Goal: Navigation & Orientation: Find specific page/section

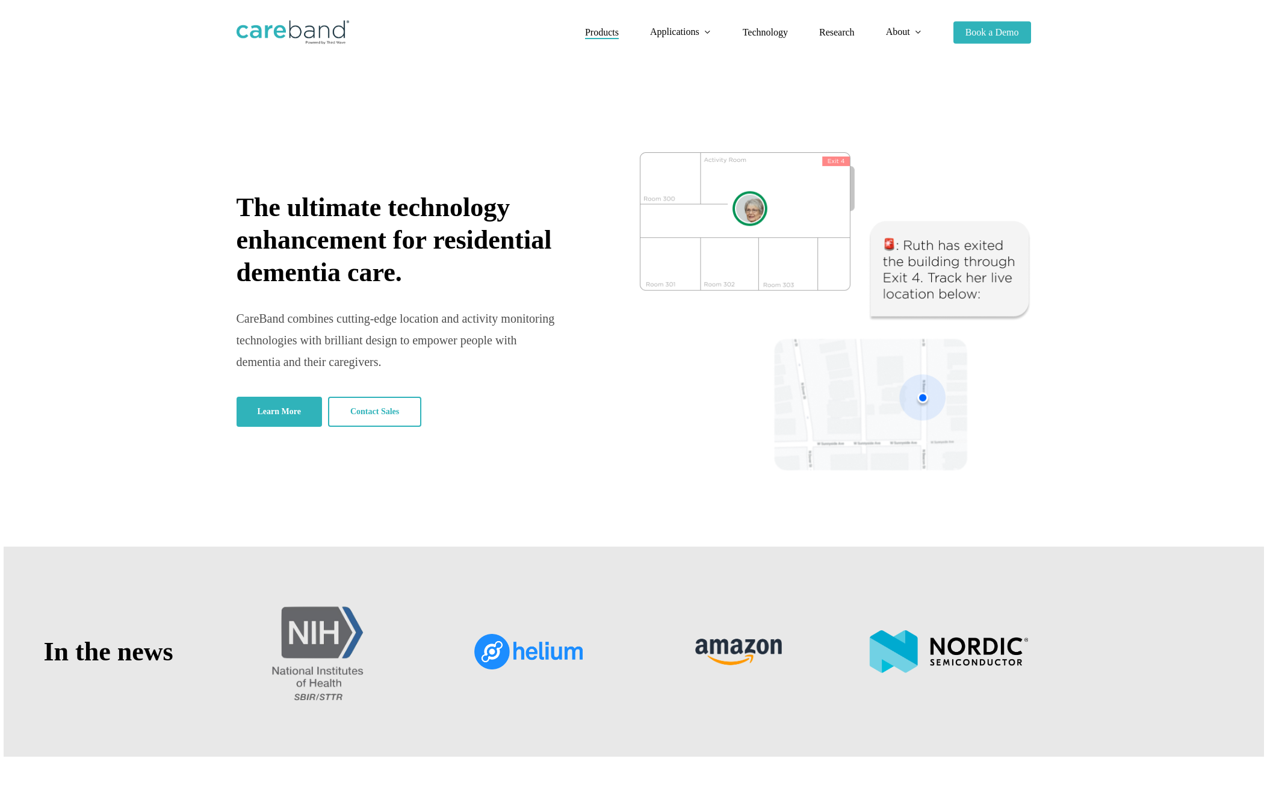
click at [604, 33] on span "Products" at bounding box center [602, 32] width 34 height 10
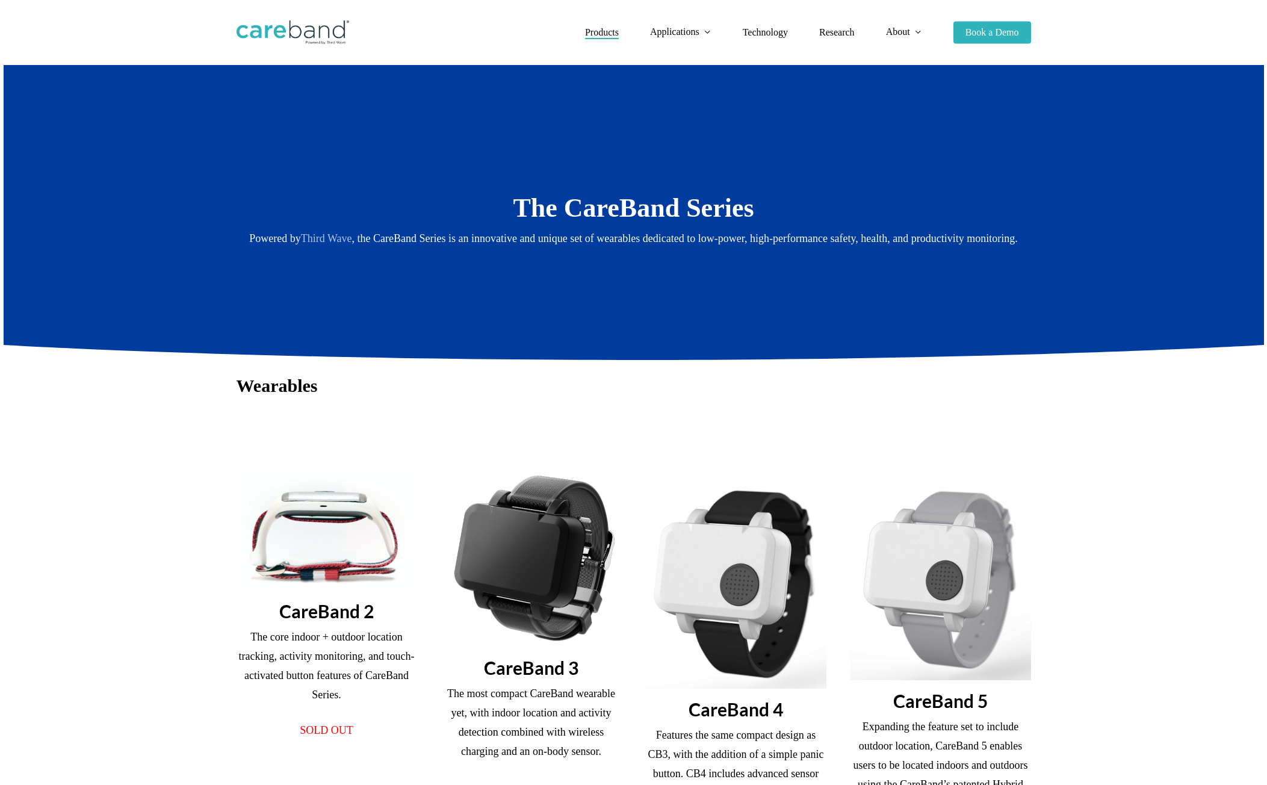
click at [772, 26] on li "Technology" at bounding box center [765, 32] width 76 height 65
click at [770, 31] on span "Technology" at bounding box center [765, 32] width 45 height 10
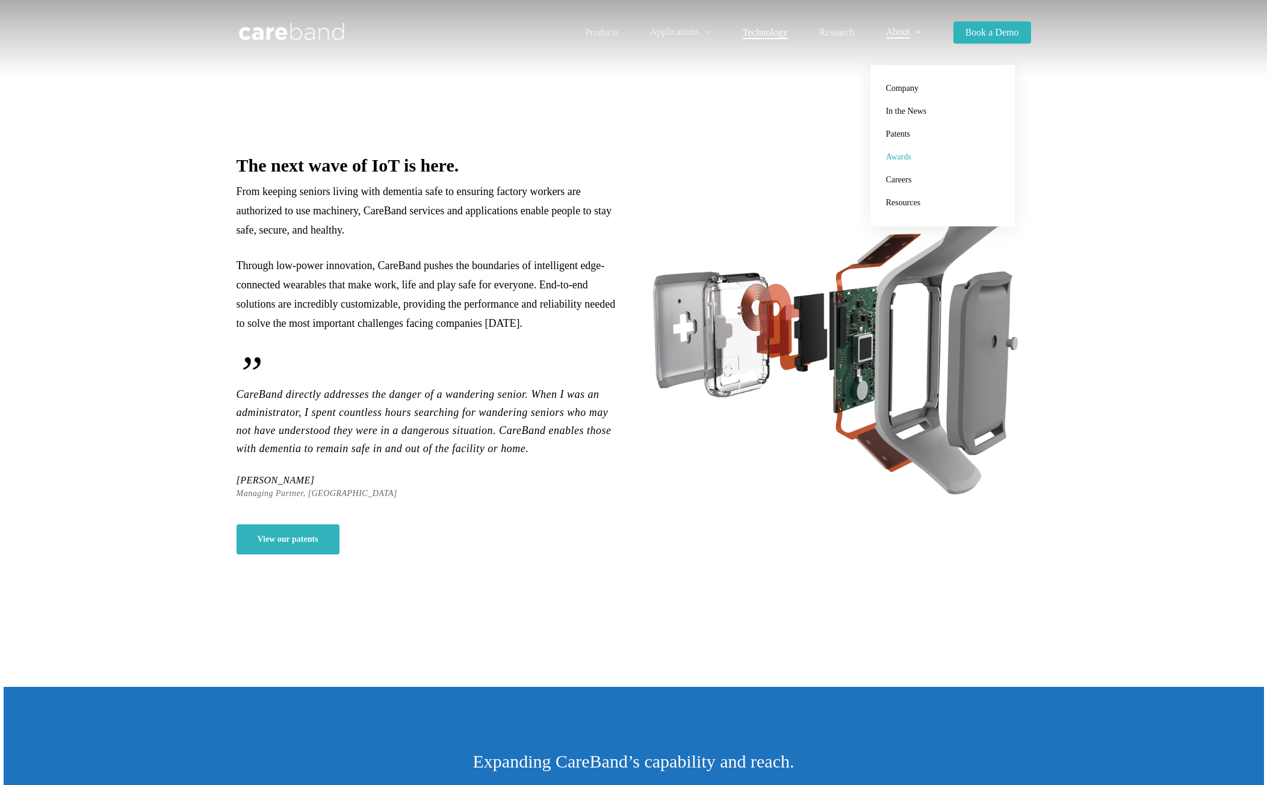
click at [910, 159] on span "Awards" at bounding box center [898, 156] width 25 height 9
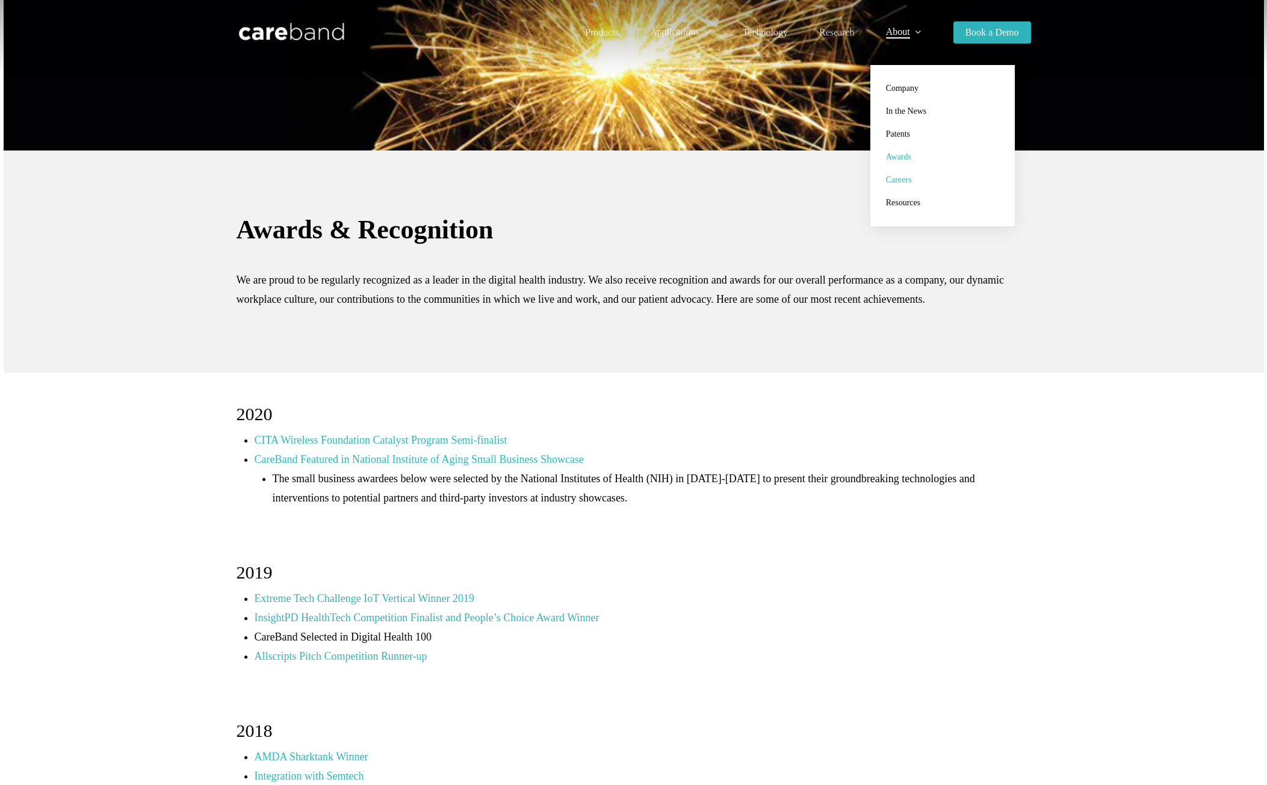
click at [911, 184] on span "Careers" at bounding box center [899, 179] width 26 height 9
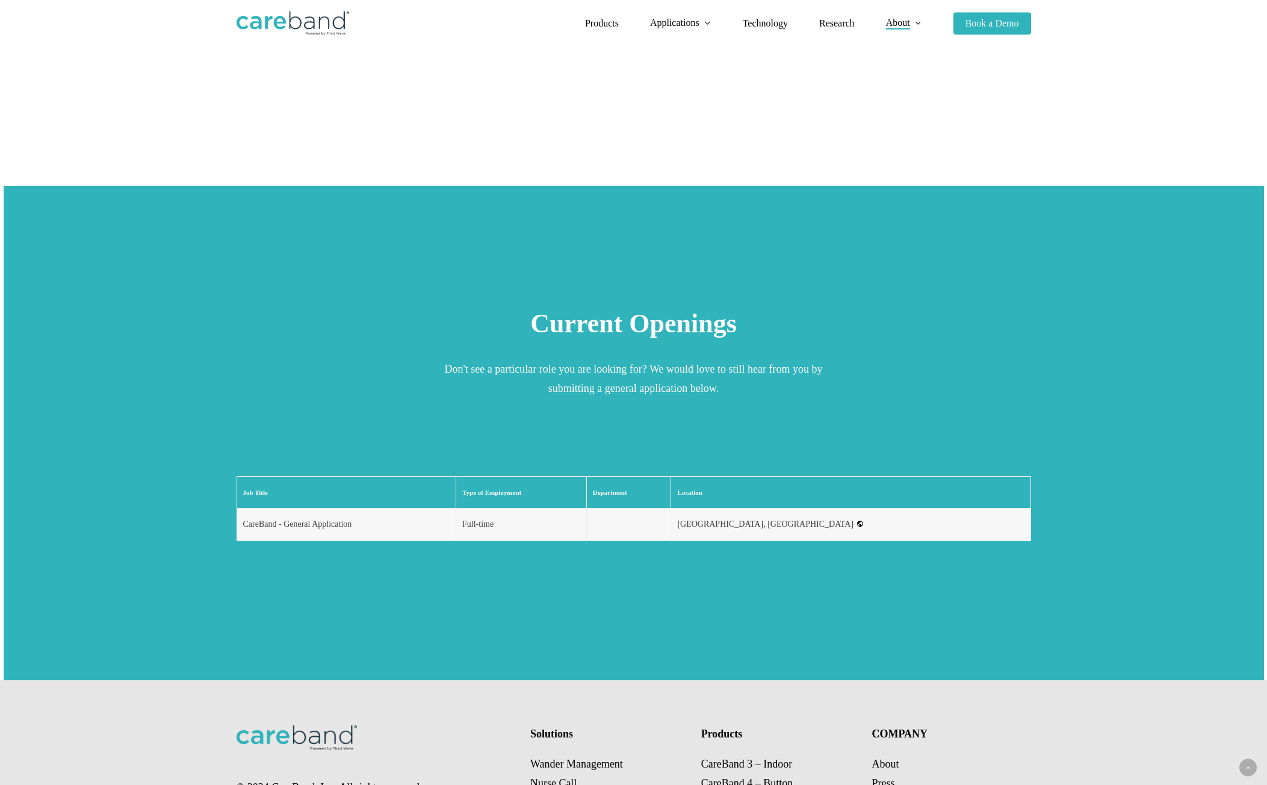
scroll to position [1444, 0]
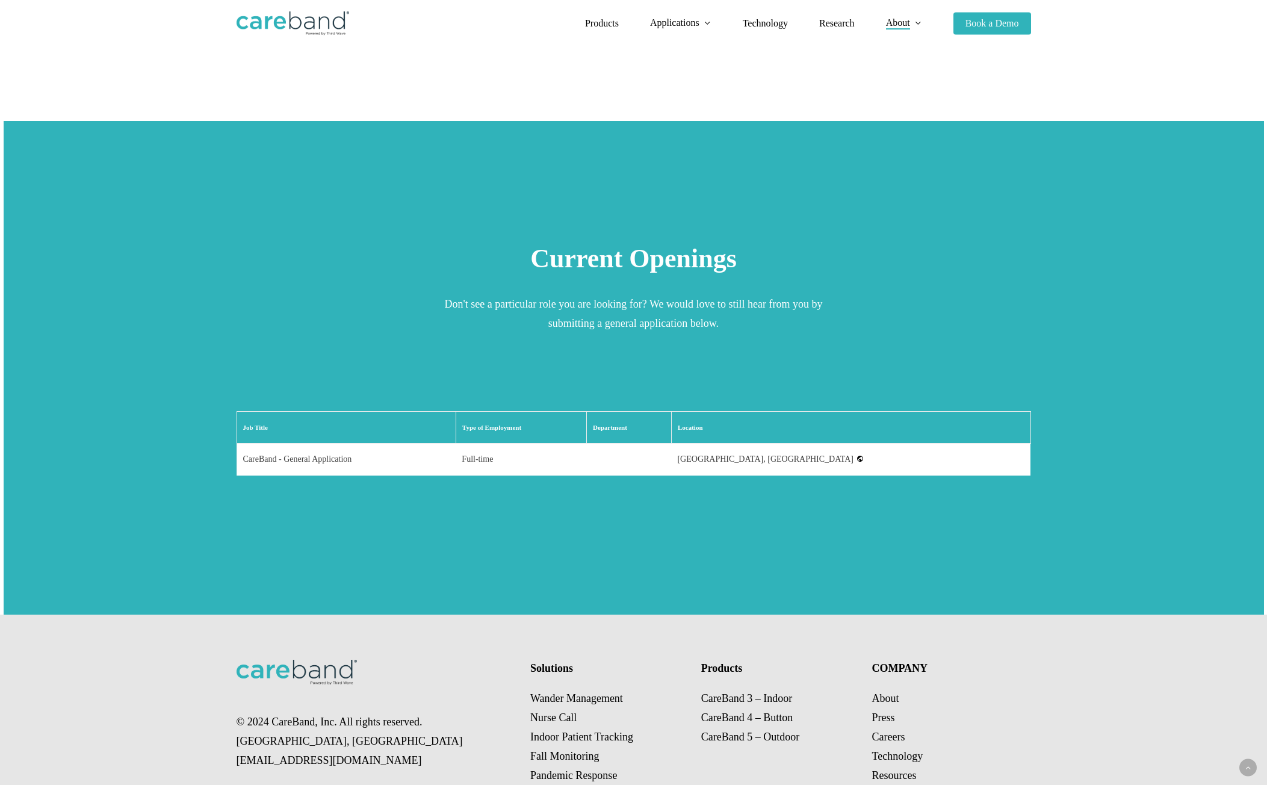
click at [456, 444] on td "CareBand - General Application" at bounding box center [346, 460] width 219 height 32
